Goal: Task Accomplishment & Management: Use online tool/utility

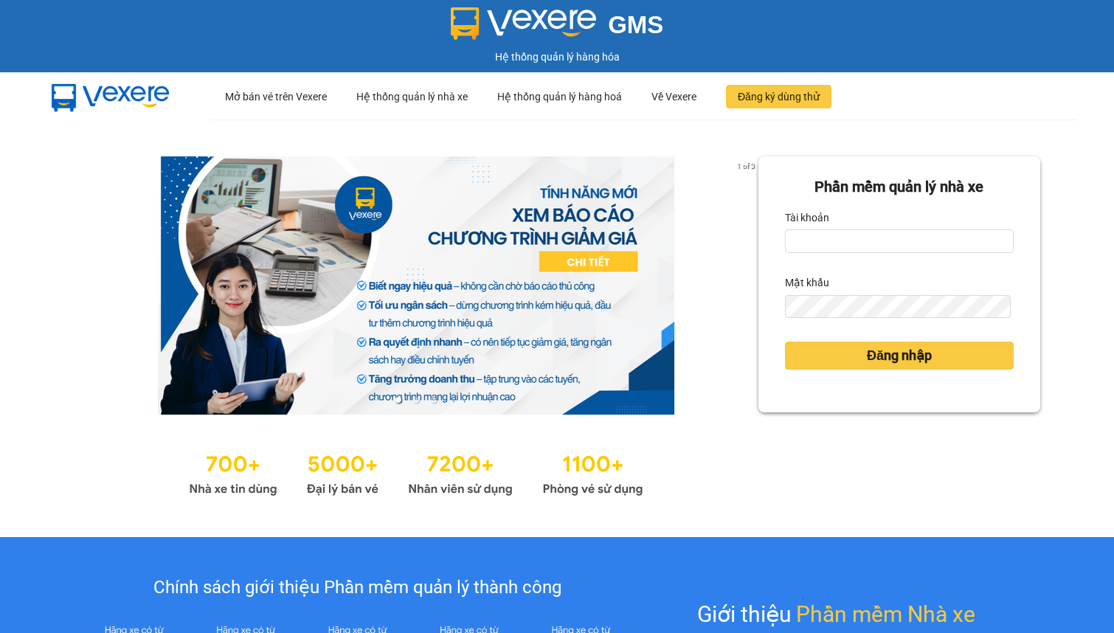
click at [794, 236] on input "Tài khoản" at bounding box center [899, 241] width 229 height 24
type input "linhdl.phuchai"
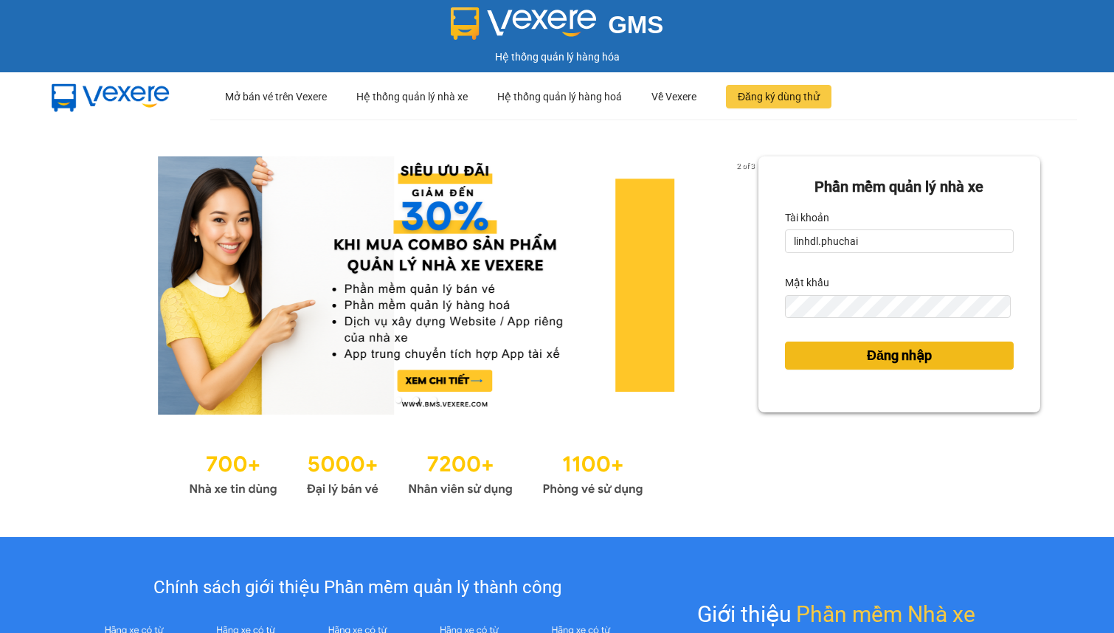
click at [842, 350] on button "Đăng nhập" at bounding box center [899, 355] width 229 height 28
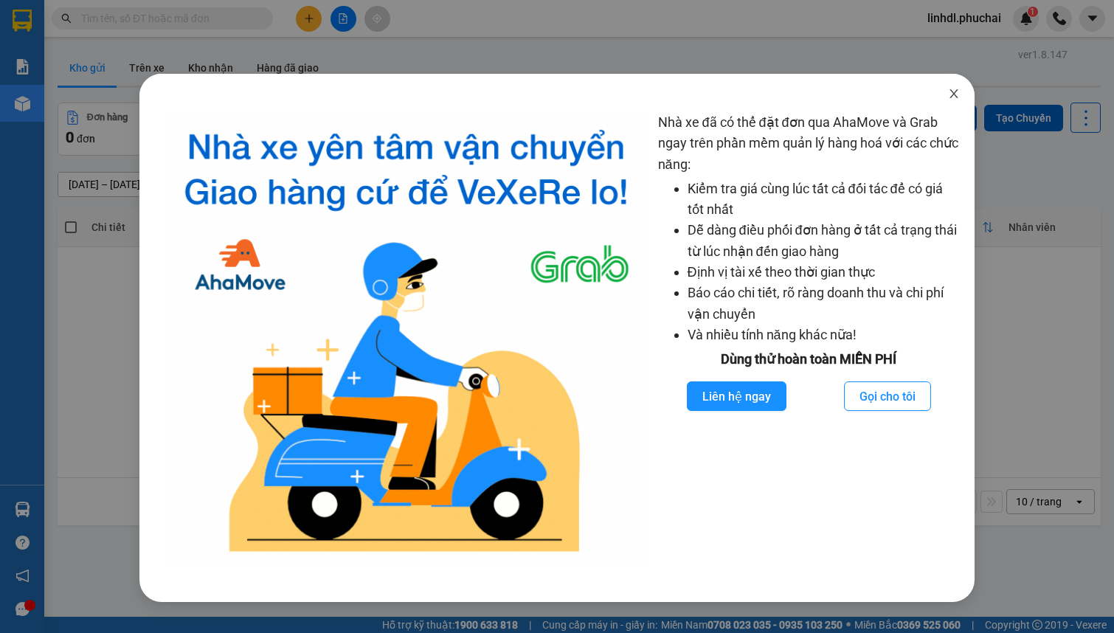
click at [951, 101] on span "Close" at bounding box center [953, 94] width 41 height 41
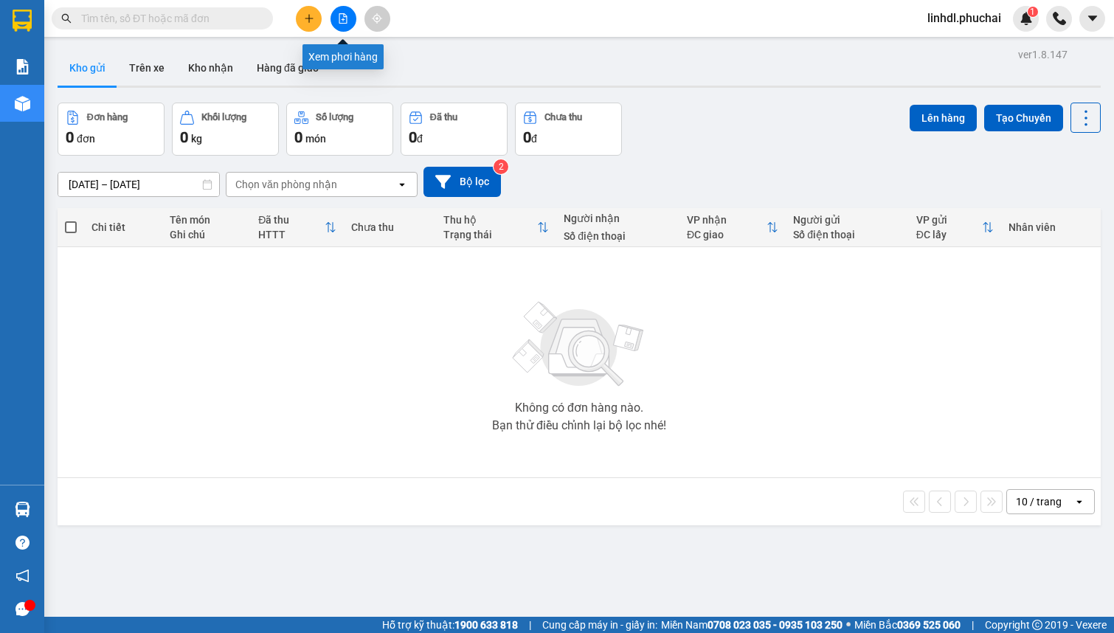
click at [343, 21] on icon "file-add" at bounding box center [343, 18] width 10 height 10
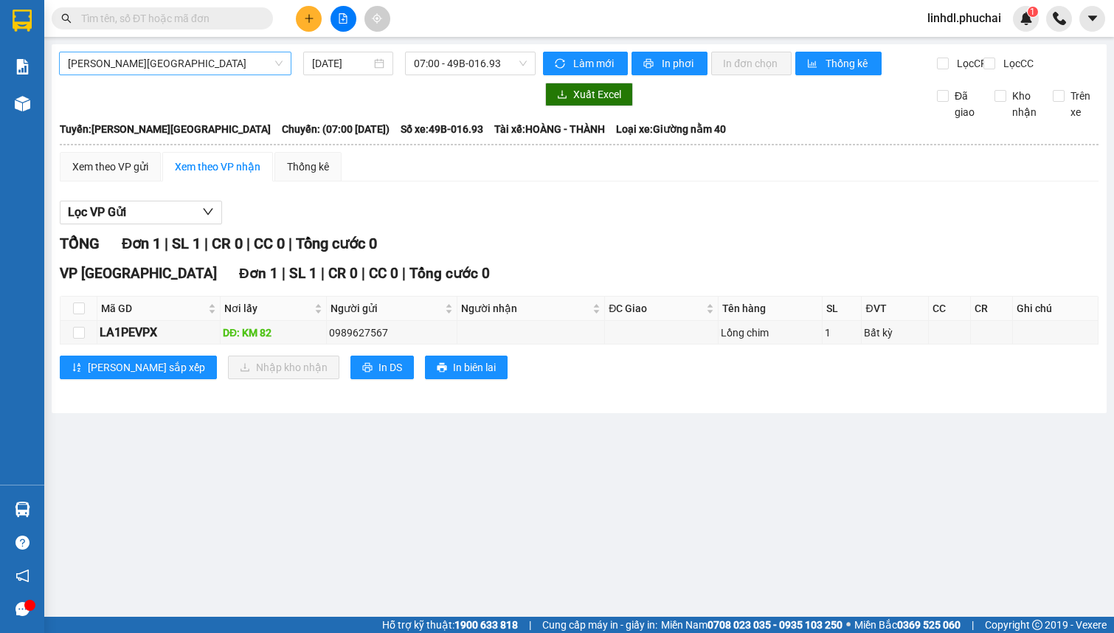
click at [171, 63] on span "[PERSON_NAME][GEOGRAPHIC_DATA]" at bounding box center [175, 63] width 215 height 22
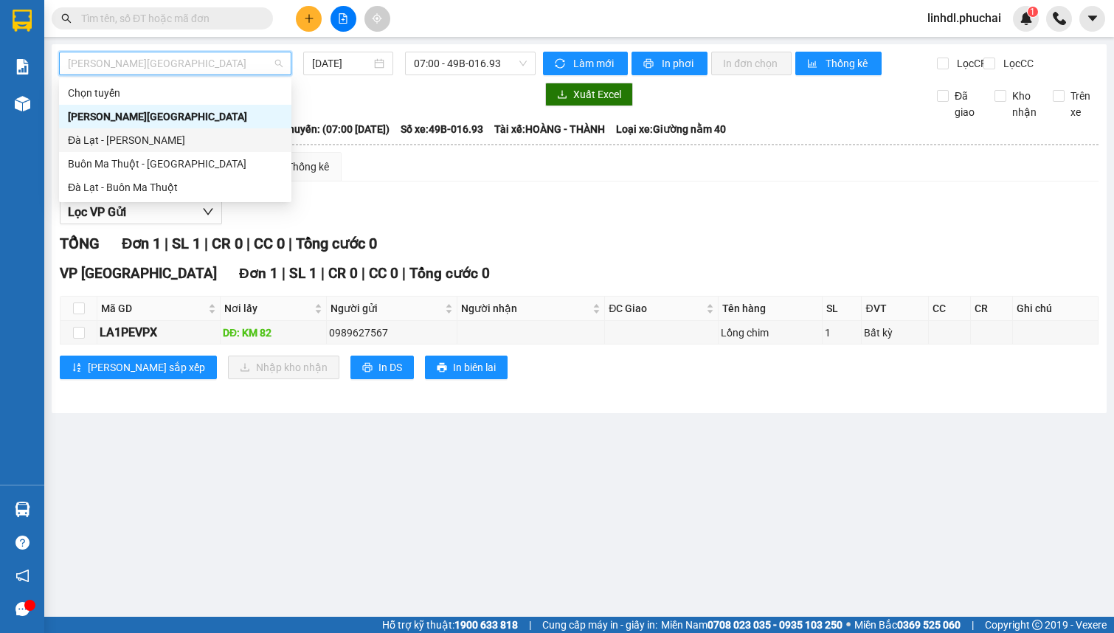
click at [73, 138] on div "Đà Lạt - [PERSON_NAME]" at bounding box center [175, 140] width 215 height 16
type input "[DATE]"
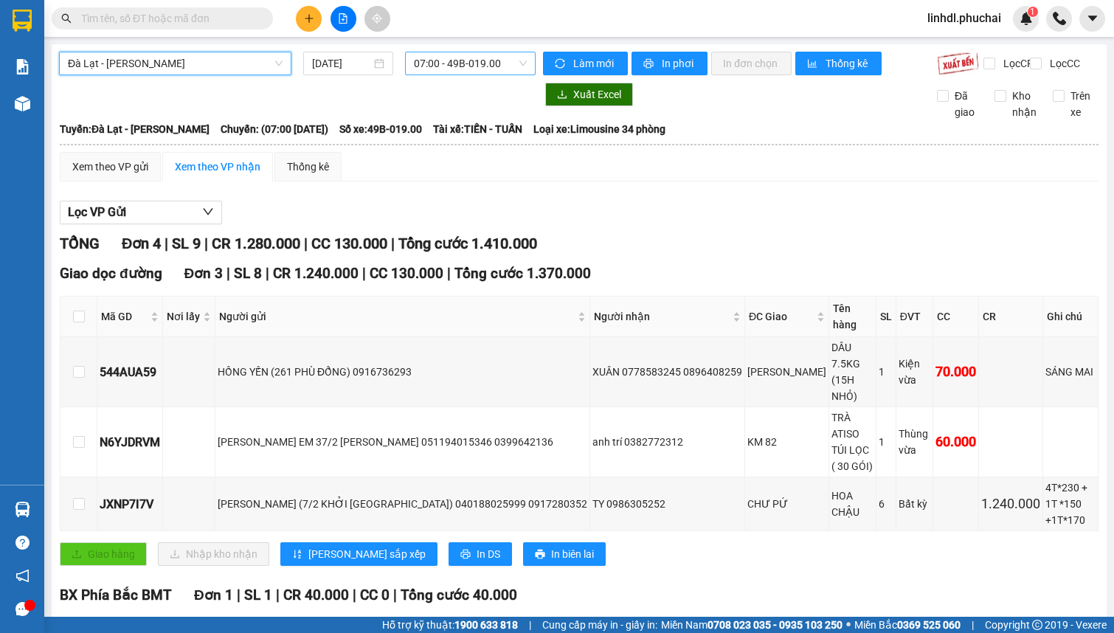
click at [459, 66] on span "07:00 - 49B-019.00" at bounding box center [470, 63] width 113 height 22
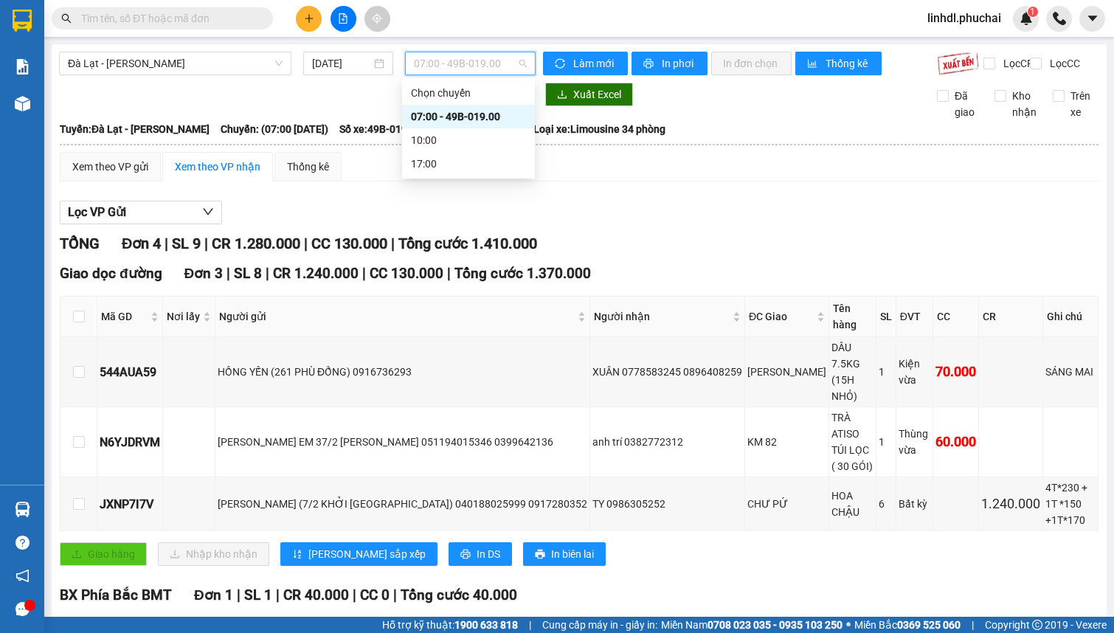
click at [485, 111] on div "07:00 - 49B-019.00" at bounding box center [468, 116] width 115 height 16
